Goal: Information Seeking & Learning: Learn about a topic

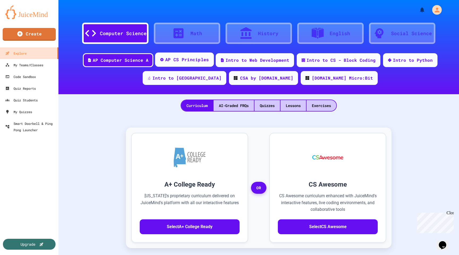
click at [178, 57] on div "AP CS Principles" at bounding box center [187, 59] width 44 height 7
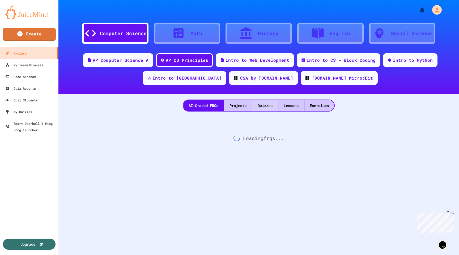
click at [270, 109] on div "Quizzes" at bounding box center [266, 105] width 26 height 11
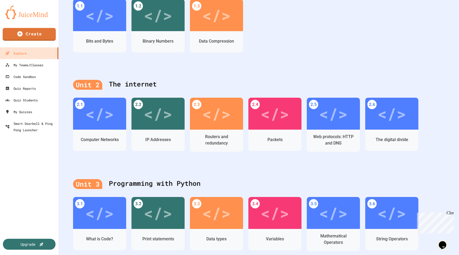
scroll to position [143, 0]
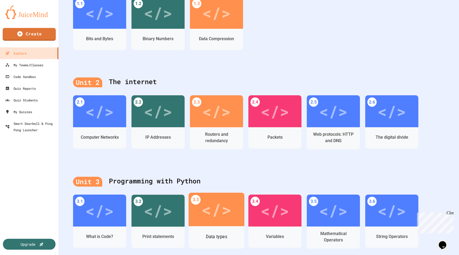
click at [225, 219] on div "</>" at bounding box center [217, 209] width 30 height 25
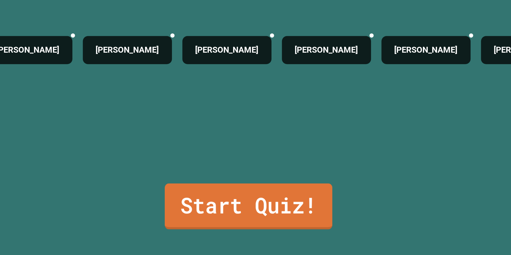
click at [263, 232] on link "Start Quiz!" at bounding box center [254, 229] width 85 height 23
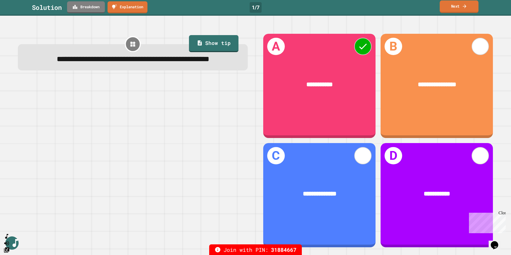
click at [459, 6] on link "Next" at bounding box center [458, 7] width 39 height 12
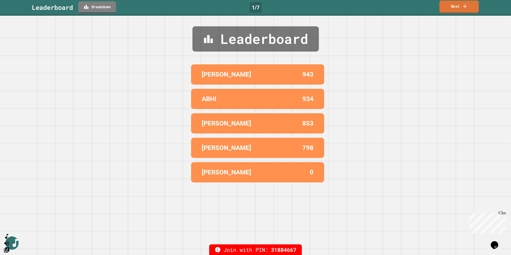
click at [459, 7] on link "Next" at bounding box center [458, 7] width 39 height 12
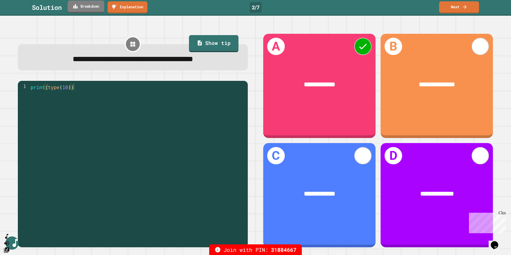
click at [95, 7] on link "Breakdown" at bounding box center [86, 7] width 36 height 12
click at [459, 10] on link "Next" at bounding box center [458, 7] width 39 height 12
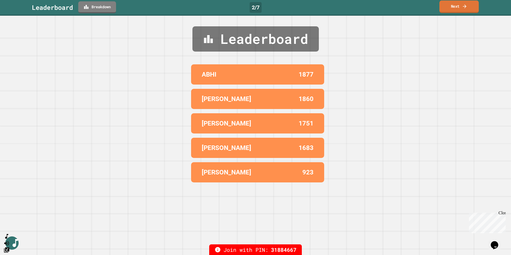
click at [459, 10] on link "Next" at bounding box center [458, 7] width 39 height 12
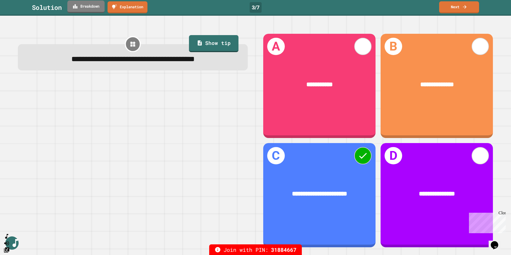
click at [90, 8] on link "Breakdown" at bounding box center [85, 7] width 37 height 12
click at [459, 10] on link "Next" at bounding box center [458, 7] width 39 height 12
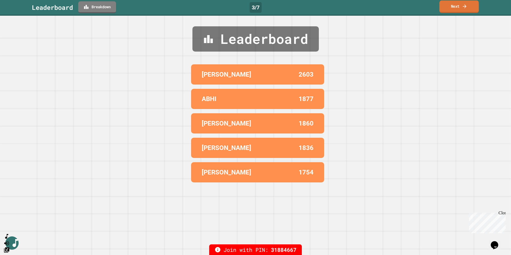
click at [459, 10] on link "Next" at bounding box center [458, 7] width 39 height 12
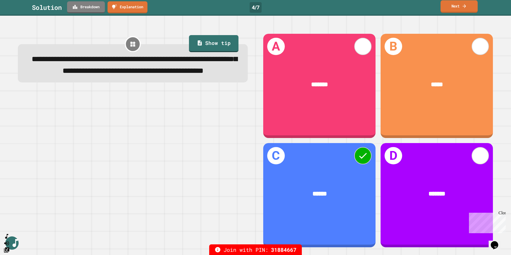
click at [455, 7] on link "Next" at bounding box center [458, 6] width 37 height 12
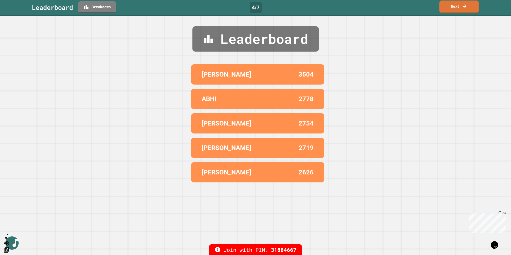
click at [455, 7] on link "Next" at bounding box center [458, 7] width 39 height 12
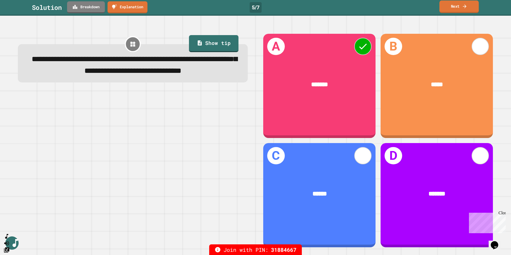
click at [455, 7] on link "Next" at bounding box center [458, 7] width 39 height 12
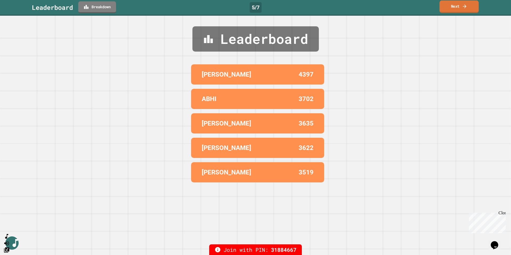
click at [455, 7] on link "Next" at bounding box center [458, 7] width 39 height 12
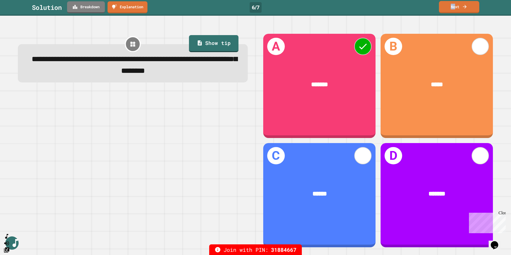
drag, startPoint x: 455, startPoint y: 7, endPoint x: 443, endPoint y: 8, distance: 12.2
click at [443, 7] on link "Next" at bounding box center [458, 7] width 40 height 12
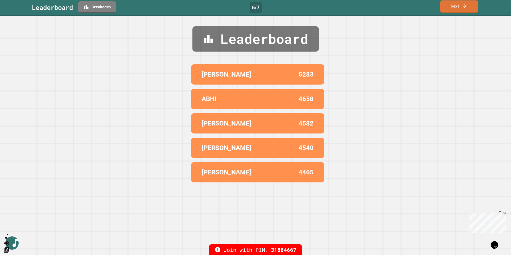
click at [443, 8] on link "Next" at bounding box center [459, 6] width 38 height 12
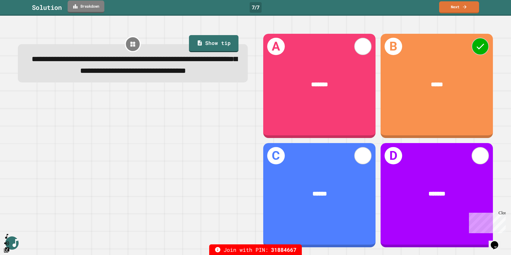
click at [95, 11] on link "Breakdown" at bounding box center [86, 7] width 37 height 12
click at [452, 9] on link "Next" at bounding box center [459, 7] width 40 height 12
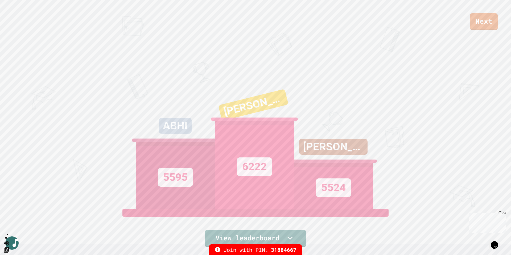
click at [203, 104] on div "ABHI 5595" at bounding box center [175, 142] width 79 height 133
